Goal: Transaction & Acquisition: Purchase product/service

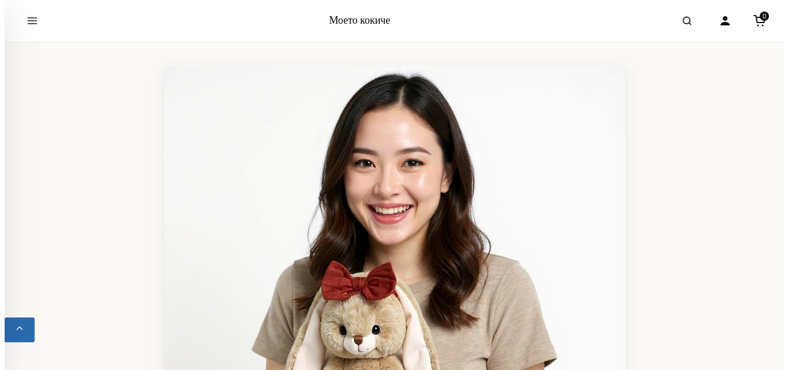
scroll to position [46, 0]
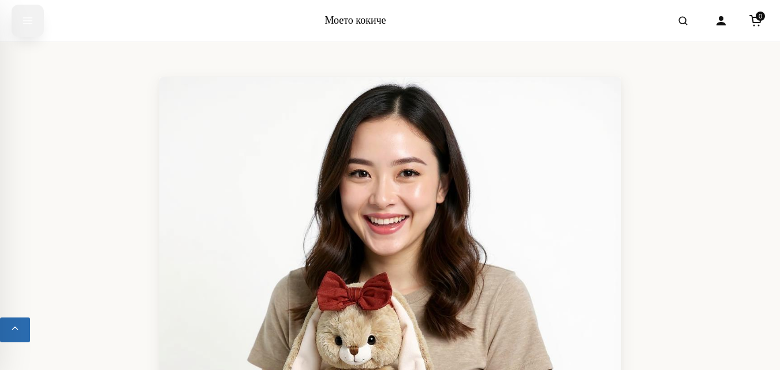
click at [25, 21] on icon "Отвори менюто" at bounding box center [28, 20] width 12 height 21
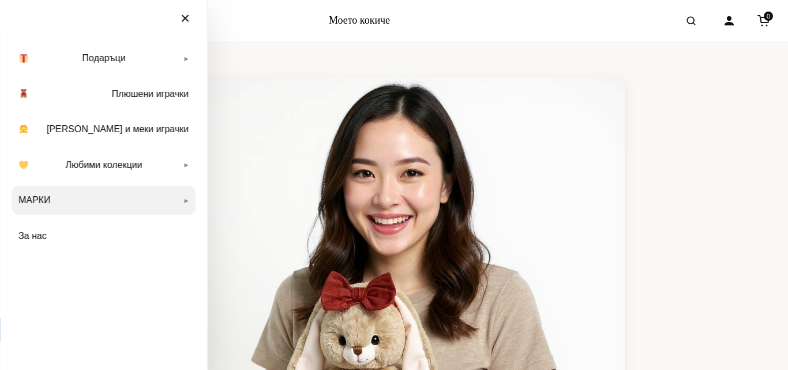
click at [52, 202] on link "МАРКИ" at bounding box center [104, 200] width 184 height 29
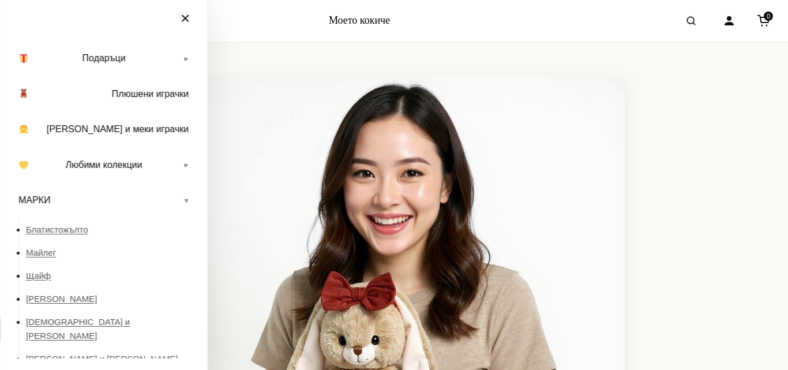
scroll to position [80, 0]
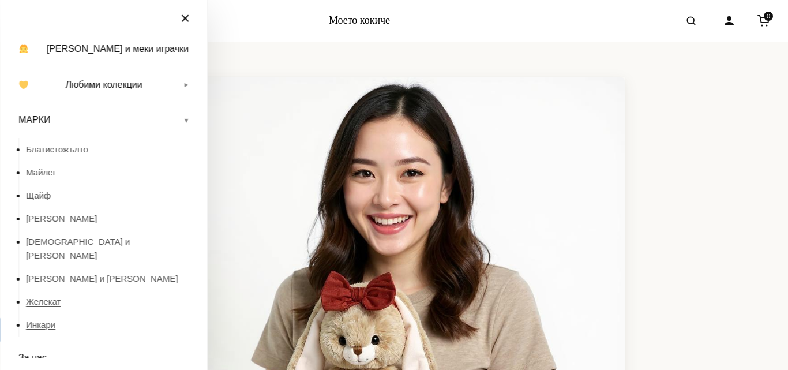
click at [42, 171] on font "Майлег" at bounding box center [41, 172] width 30 height 10
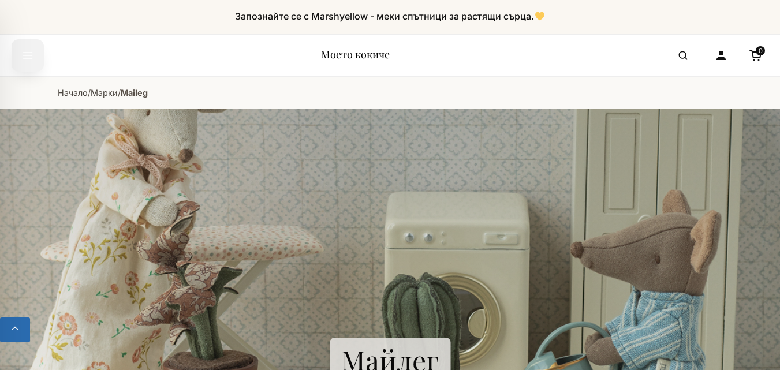
click at [19, 54] on button "Отвори менюто" at bounding box center [28, 55] width 32 height 32
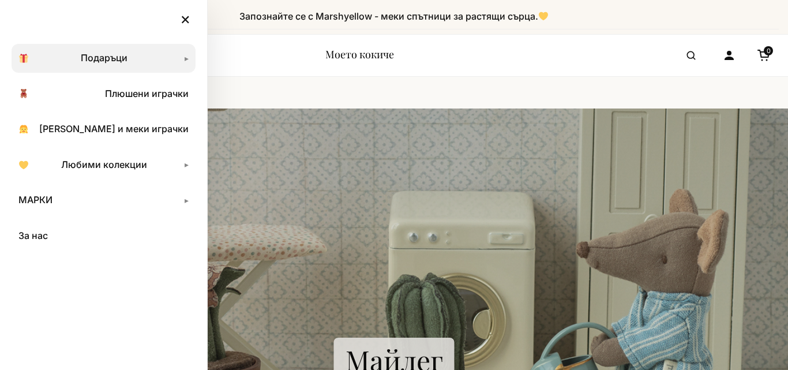
click at [112, 57] on font "Подаръци" at bounding box center [104, 58] width 47 height 12
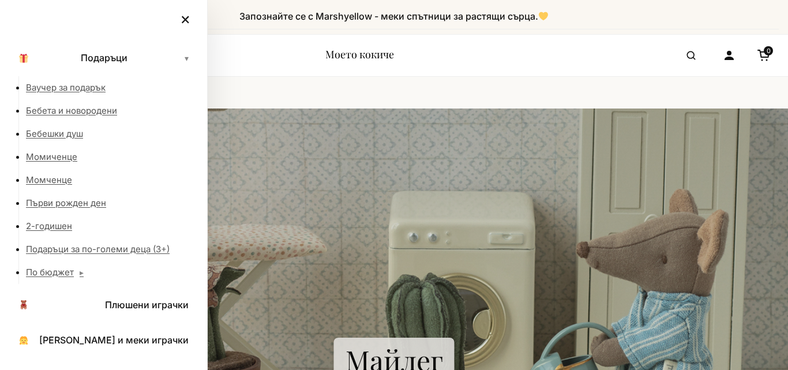
click at [237, 80] on nav "Начало / Марки / Maileg" at bounding box center [394, 93] width 665 height 32
click at [187, 20] on font "×" at bounding box center [185, 19] width 11 height 20
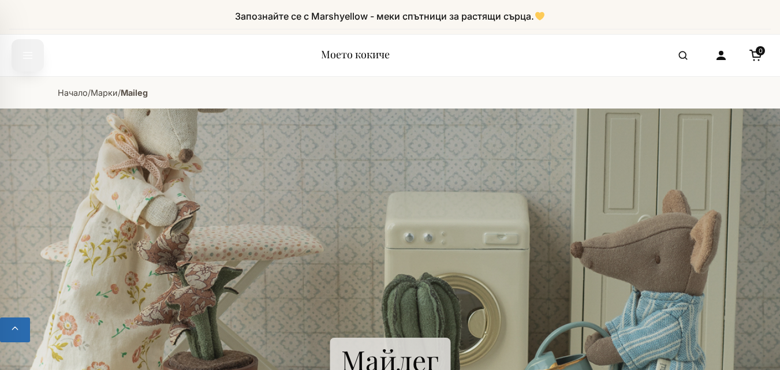
click at [27, 53] on icon "Отвори менюто" at bounding box center [28, 56] width 9 height 6
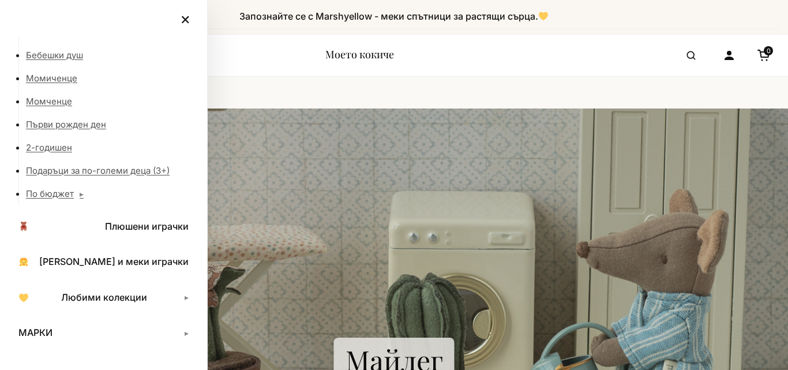
scroll to position [103, 0]
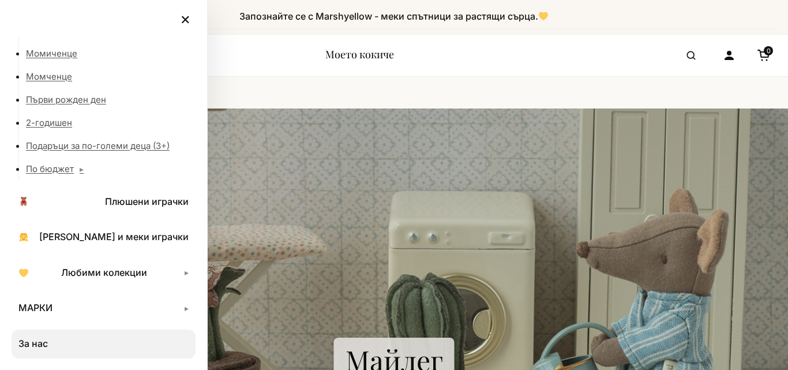
click at [62, 343] on link "За нас" at bounding box center [104, 344] width 184 height 29
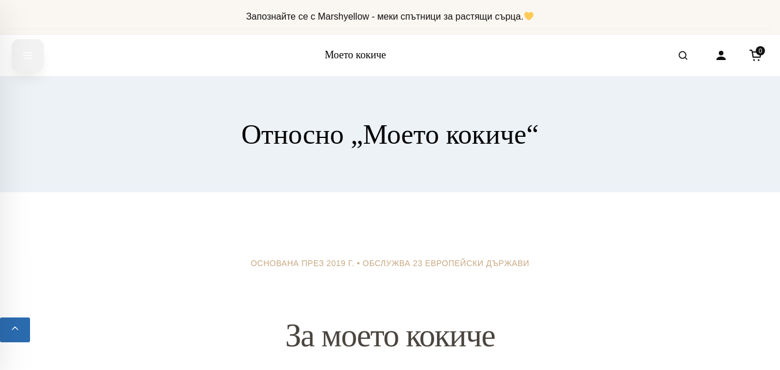
click at [33, 56] on button "Отвори менюто" at bounding box center [28, 55] width 32 height 32
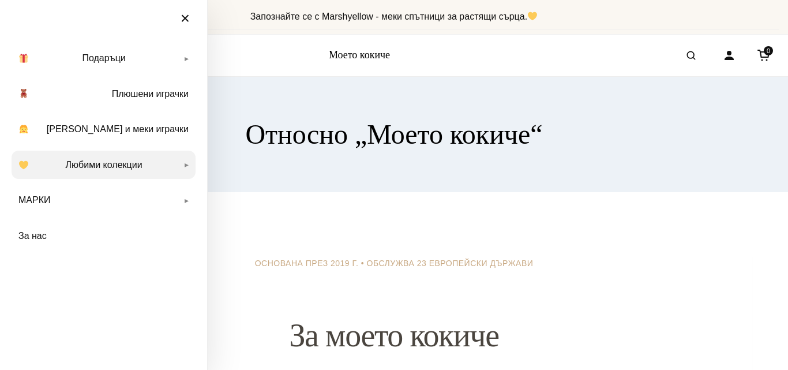
click at [109, 169] on font "Любими колекции" at bounding box center [104, 165] width 77 height 10
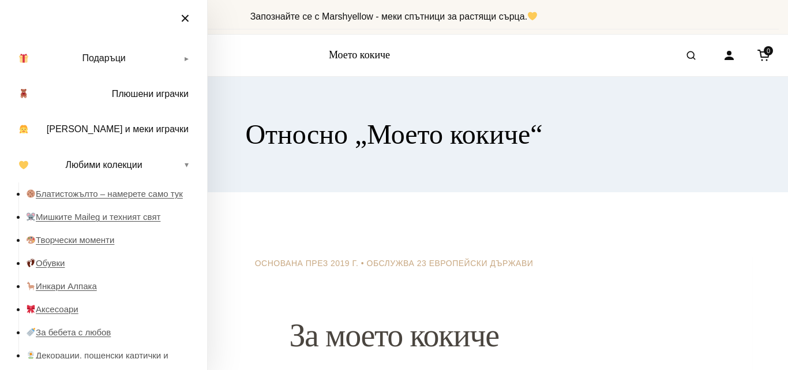
scroll to position [108, 0]
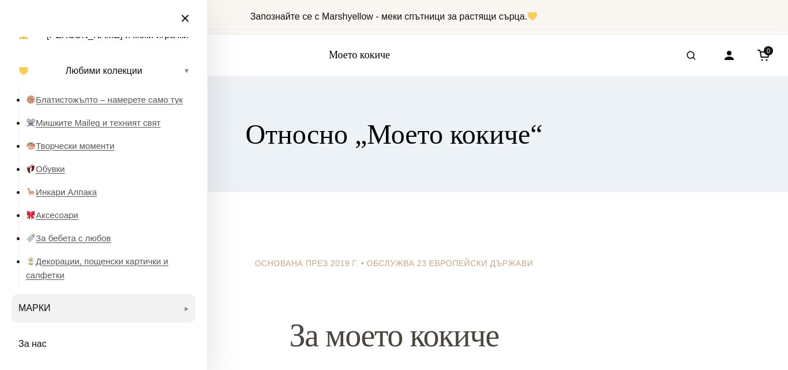
click at [41, 308] on font "МАРКИ" at bounding box center [34, 308] width 32 height 10
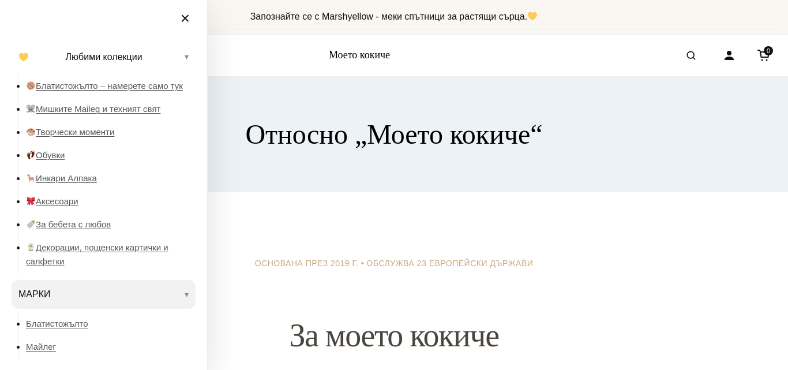
click at [174, 309] on link "МАРКИ" at bounding box center [104, 294] width 184 height 29
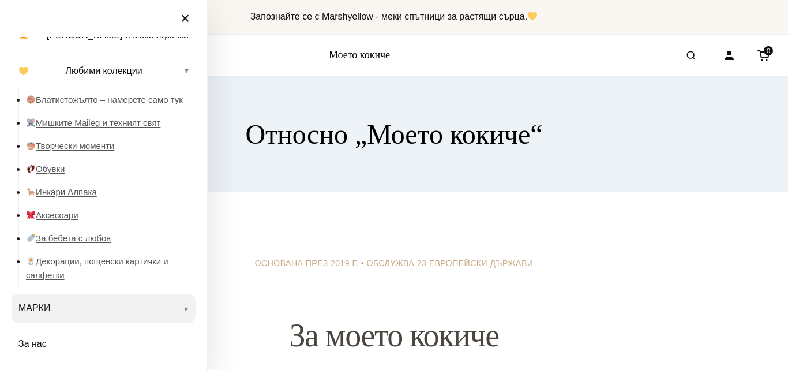
click at [177, 309] on link "МАРКИ" at bounding box center [104, 308] width 184 height 29
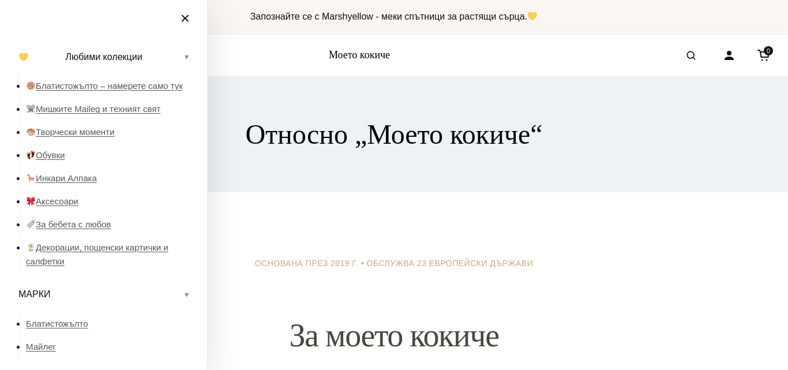
scroll to position [296, 0]
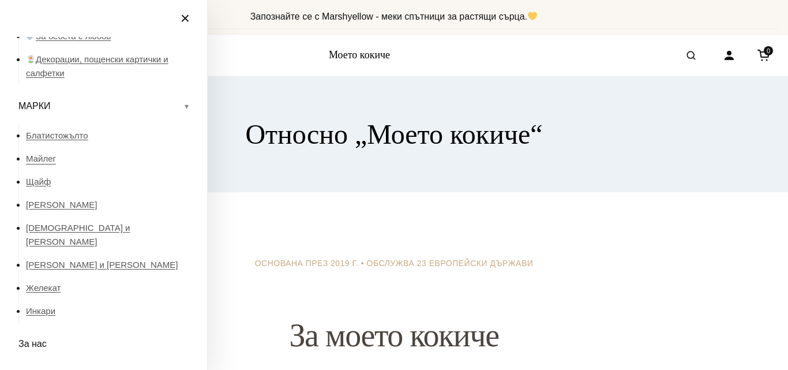
click at [46, 163] on font "Майлег" at bounding box center [41, 159] width 30 height 10
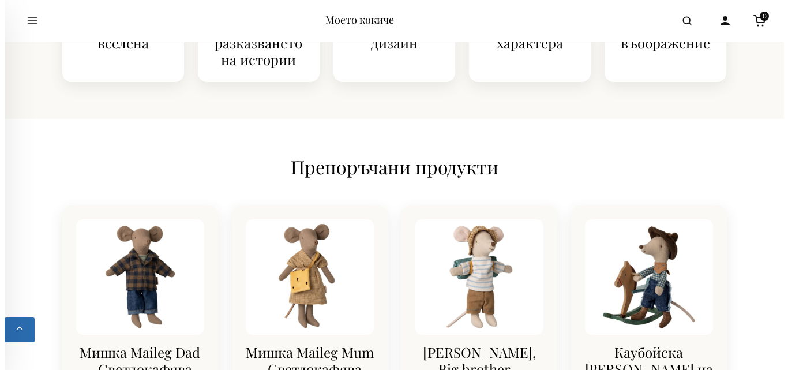
scroll to position [508, 0]
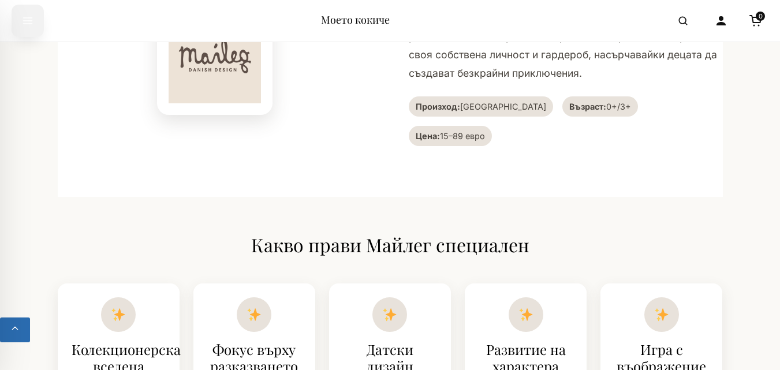
click at [25, 19] on icon "Отвори менюто" at bounding box center [28, 20] width 12 height 21
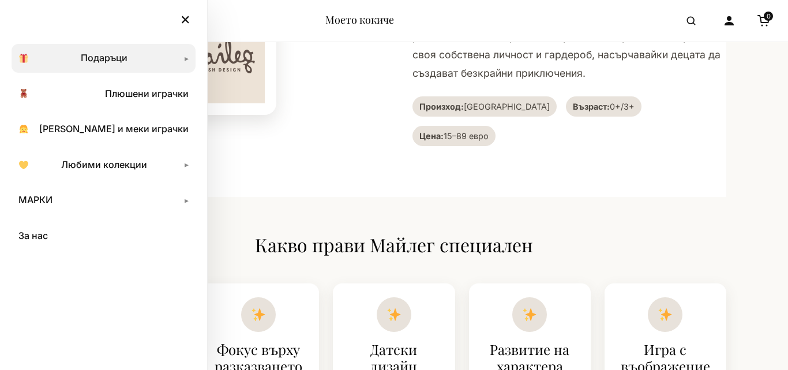
click at [183, 61] on link "Подаръци" at bounding box center [104, 58] width 184 height 29
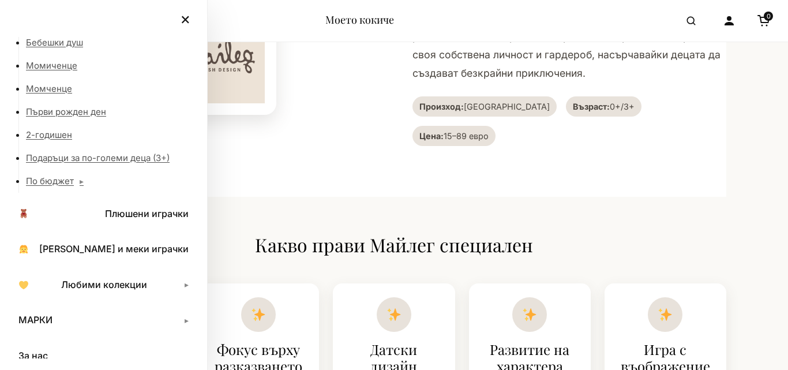
scroll to position [103, 0]
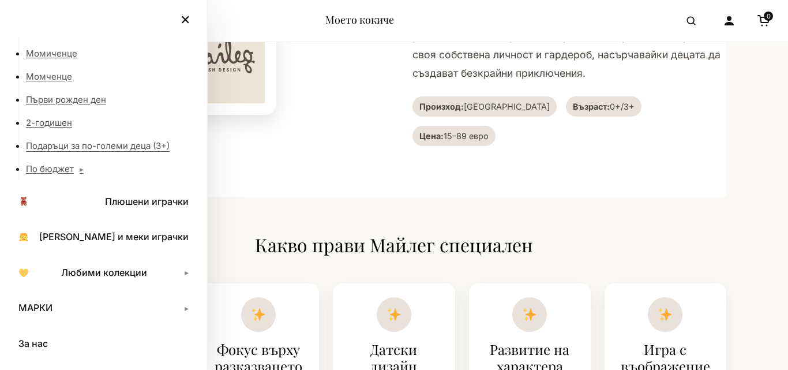
click at [160, 147] on font "Подаръци за по-големи деца (3+)" at bounding box center [98, 145] width 144 height 11
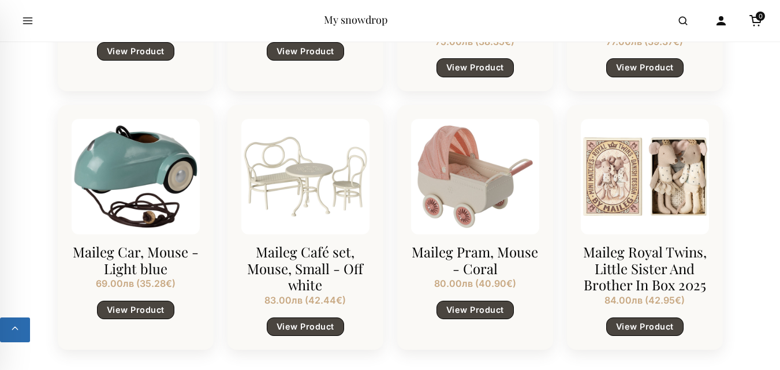
scroll to position [1131, 0]
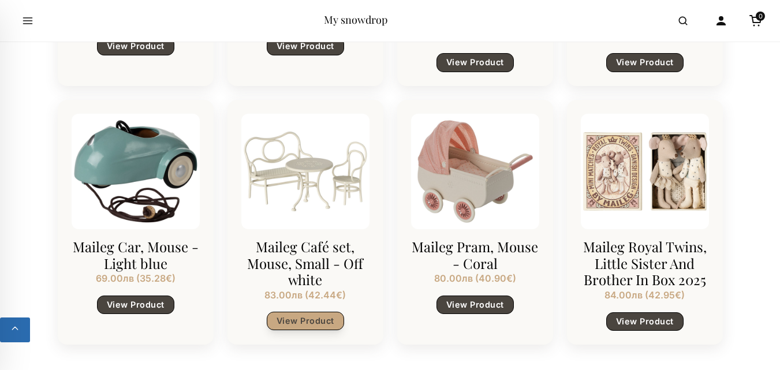
click at [312, 324] on link "View Product" at bounding box center [305, 321] width 77 height 18
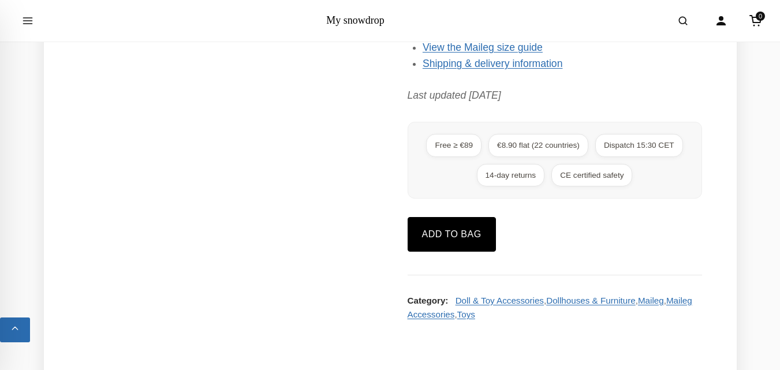
click at [779, 229] on html "Skip to content Meet [PERSON_NAME] — soft companions for growing hearts. My sno…" at bounding box center [390, 236] width 780 height 2629
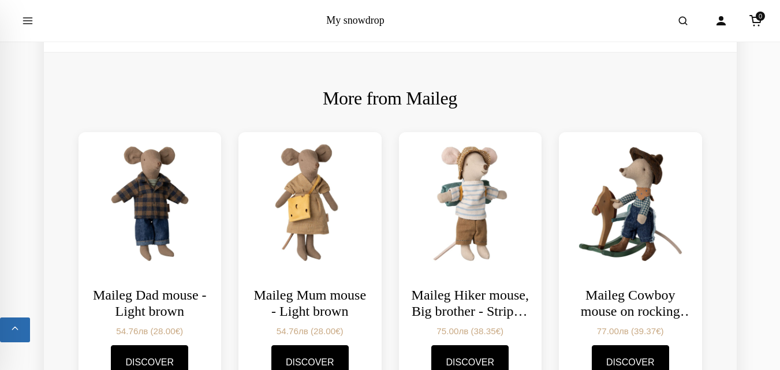
scroll to position [1724, 0]
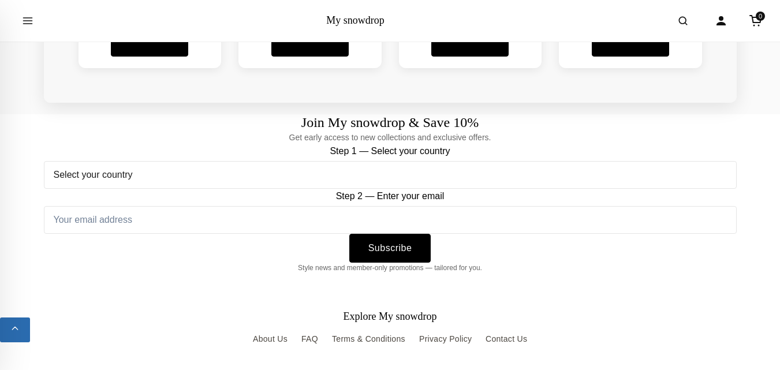
drag, startPoint x: 788, startPoint y: 0, endPoint x: 193, endPoint y: 270, distance: 653.3
click at [193, 270] on p "Style news and member-only promotions — tailored for you." at bounding box center [390, 268] width 693 height 11
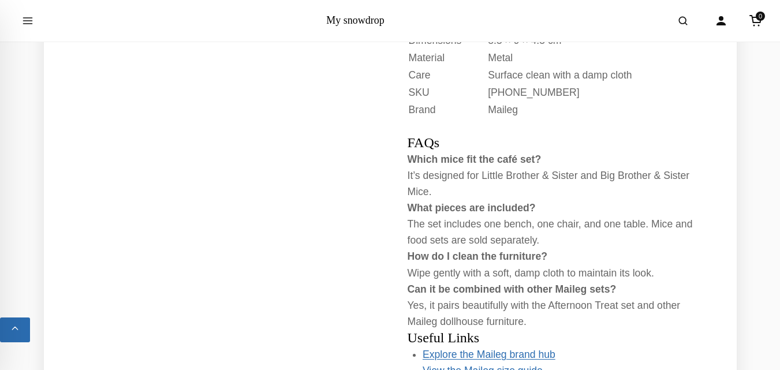
scroll to position [431, 0]
